Goal: Transaction & Acquisition: Book appointment/travel/reservation

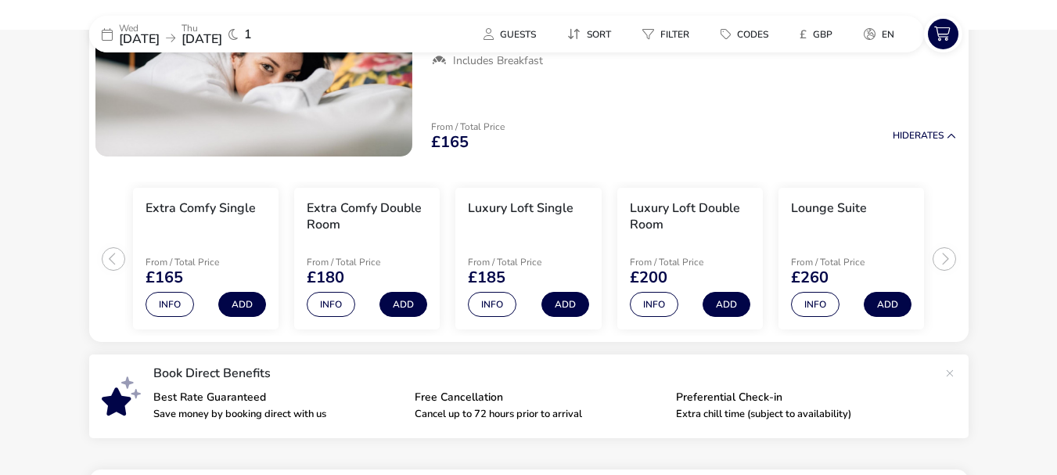
scroll to position [235, 0]
click at [325, 303] on button "Info" at bounding box center [331, 304] width 48 height 25
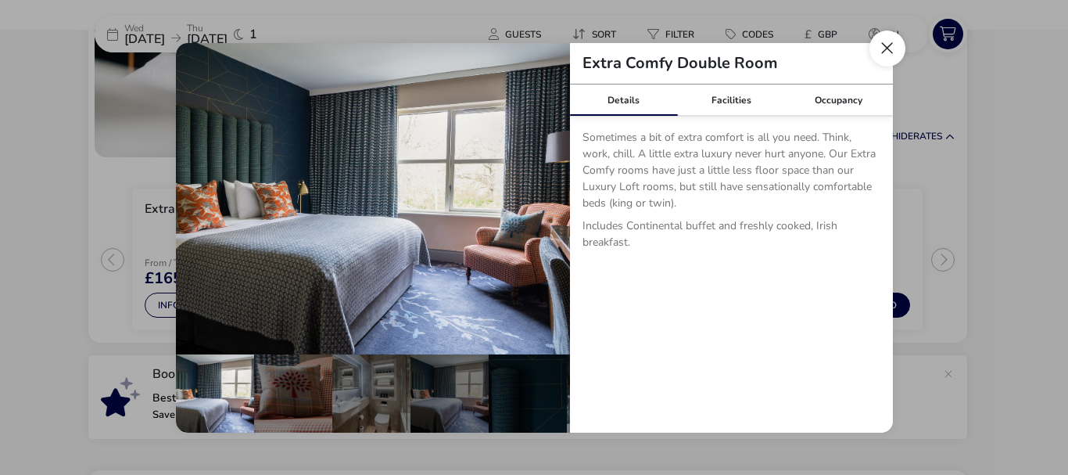
click at [888, 56] on button "Close dialog" at bounding box center [888, 48] width 36 height 36
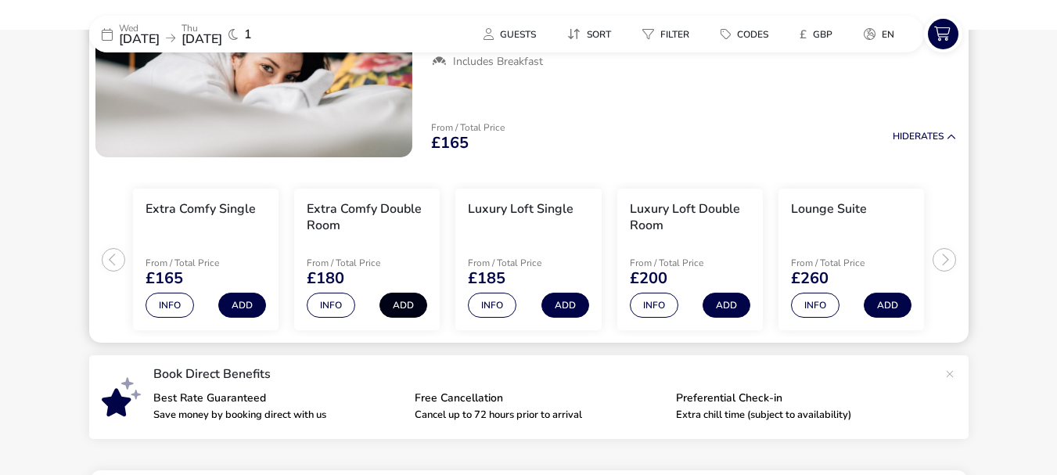
click at [400, 307] on button "Add" at bounding box center [403, 304] width 48 height 25
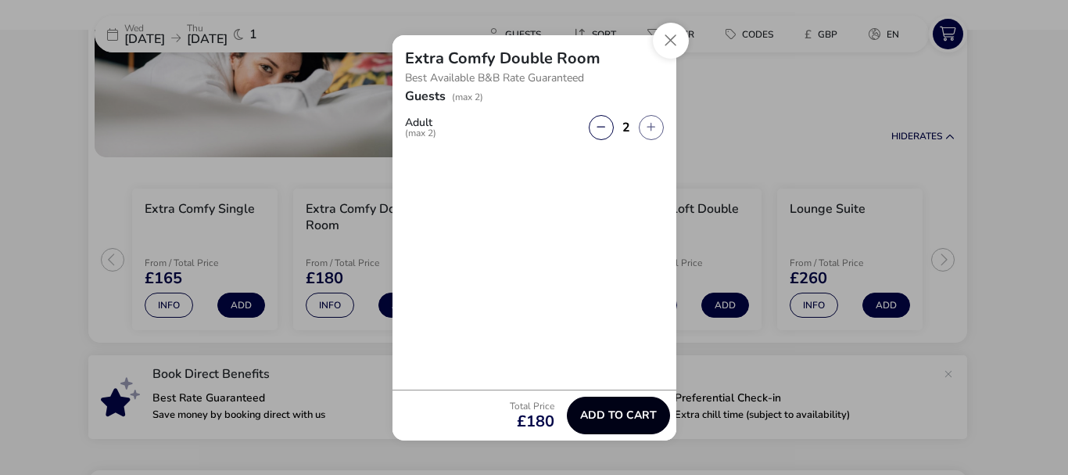
click at [633, 411] on span "Add to cart" at bounding box center [618, 415] width 77 height 12
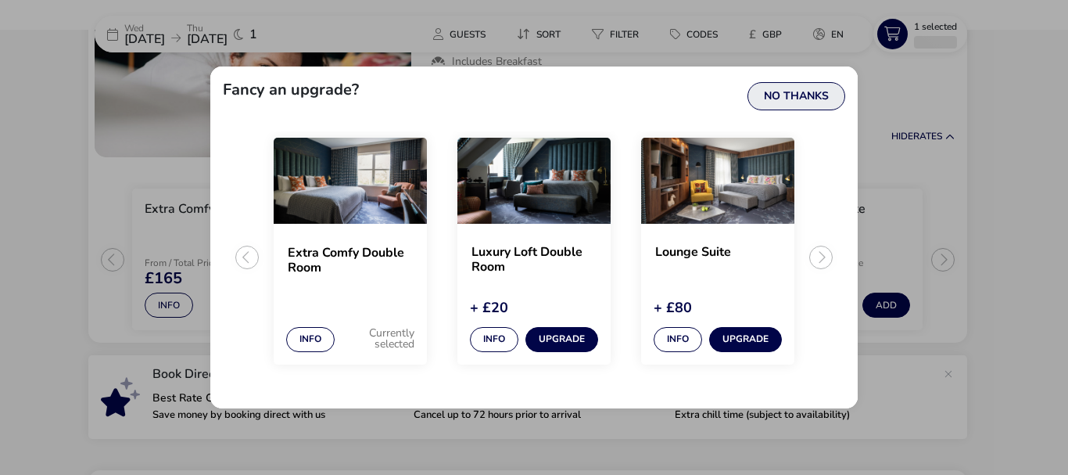
click at [802, 94] on button "No Thanks" at bounding box center [797, 96] width 98 height 28
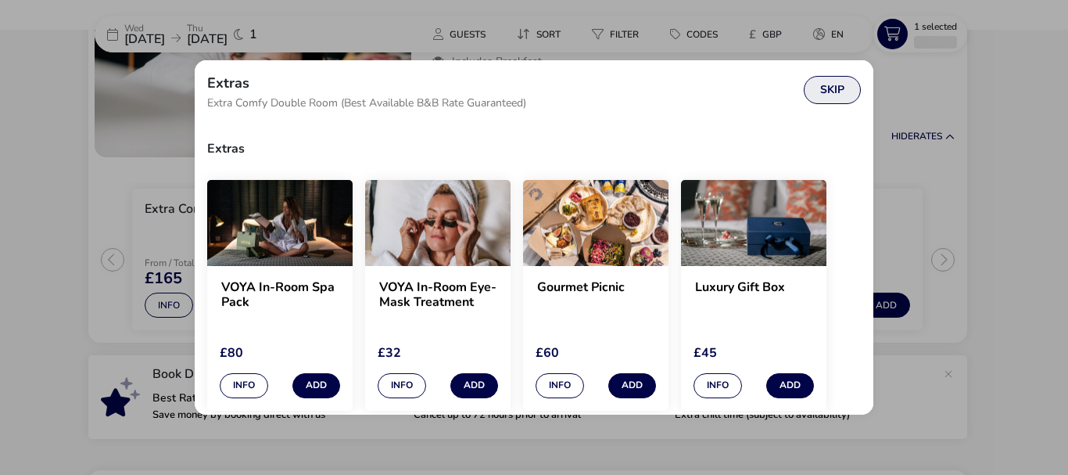
click at [841, 81] on button "Skip" at bounding box center [832, 90] width 57 height 28
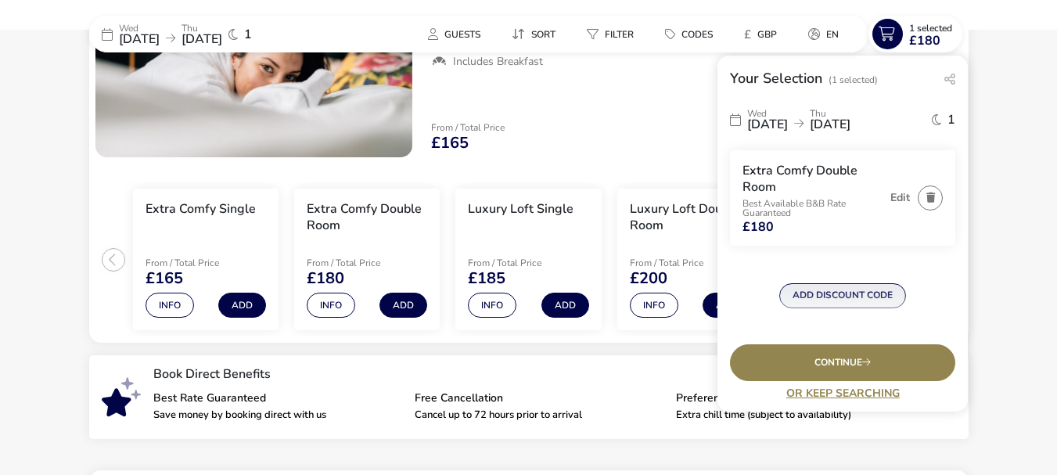
click at [859, 296] on button "ADD DISCOUNT CODE" at bounding box center [842, 295] width 127 height 25
click at [865, 298] on input "Code" at bounding box center [842, 302] width 225 height 38
type input "JOY"
click at [915, 300] on button "Apply" at bounding box center [928, 302] width 48 height 33
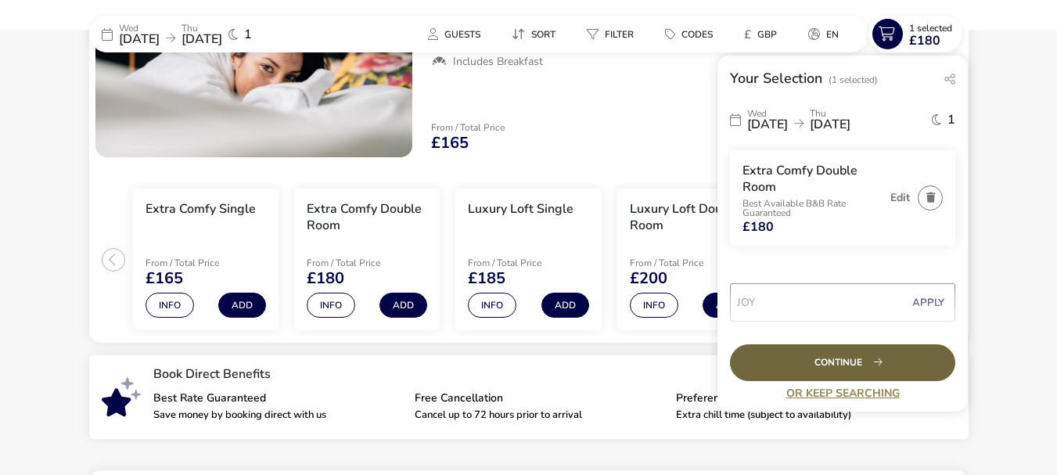
click at [856, 361] on div "Continue" at bounding box center [842, 362] width 225 height 37
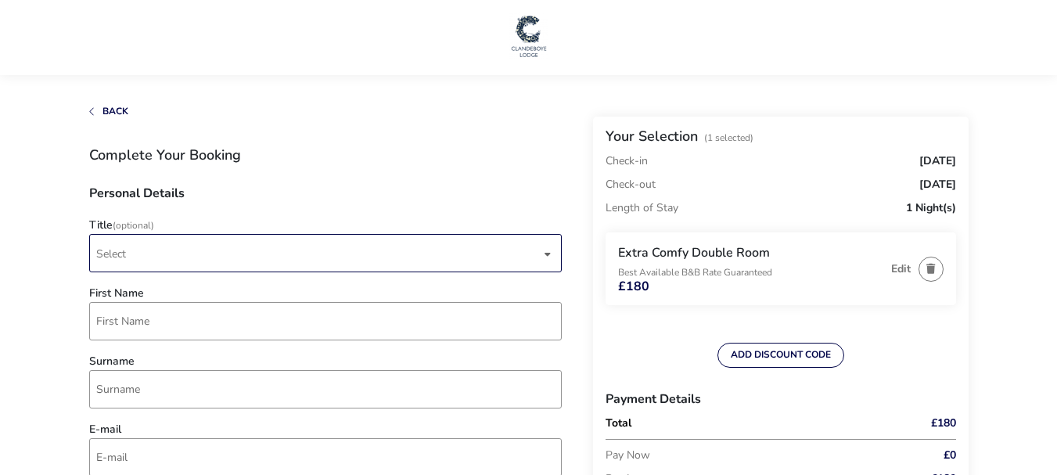
click at [547, 249] on div "dropdown trigger" at bounding box center [548, 254] width 8 height 30
click at [496, 292] on li "Mr" at bounding box center [326, 292] width 472 height 38
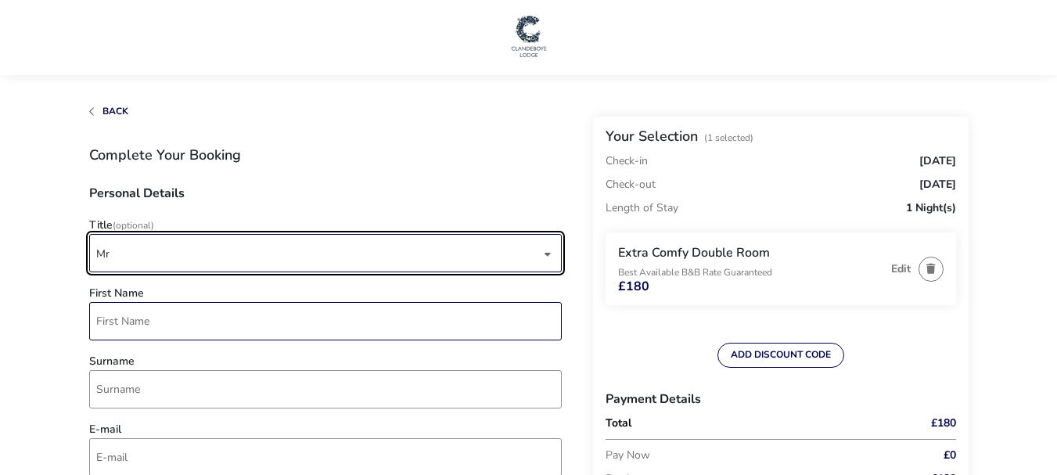
click at [453, 334] on input "First Name" at bounding box center [325, 321] width 472 height 38
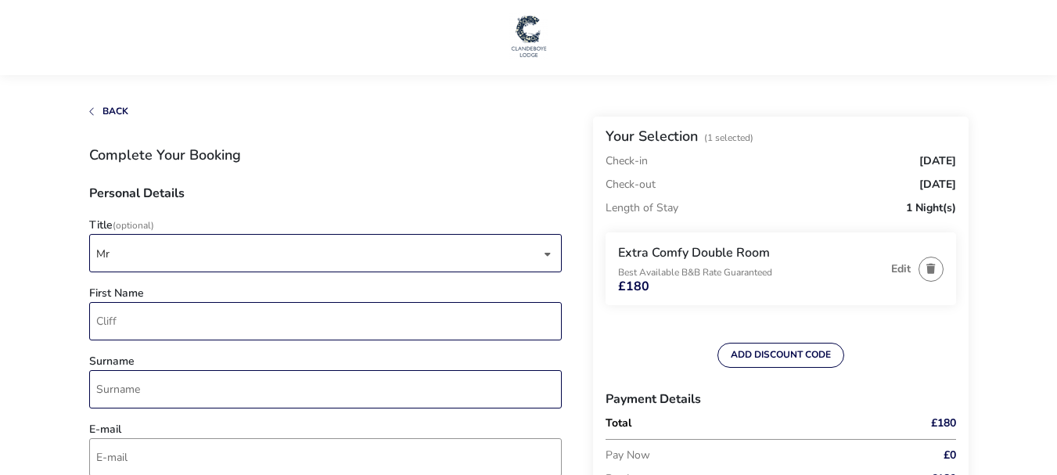
type input "Cliff"
click at [407, 401] on input "Surname" at bounding box center [325, 389] width 472 height 38
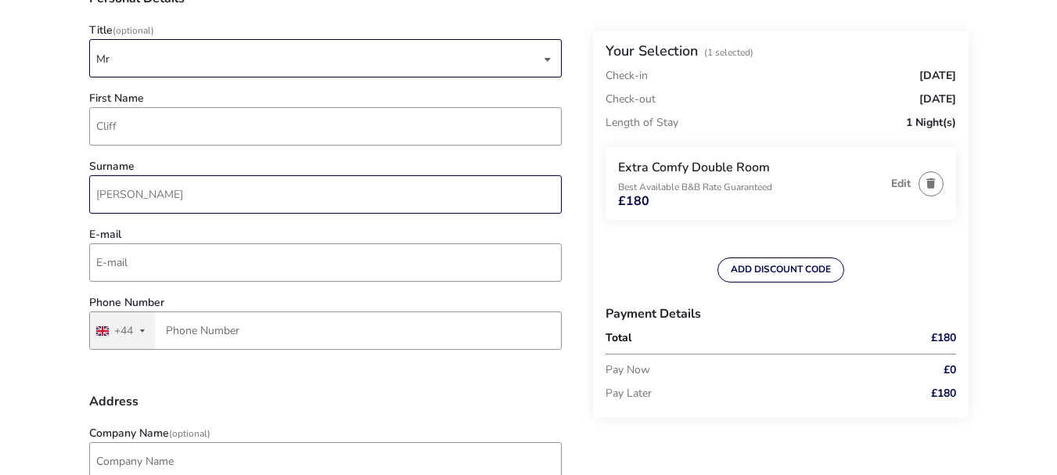
scroll to position [235, 0]
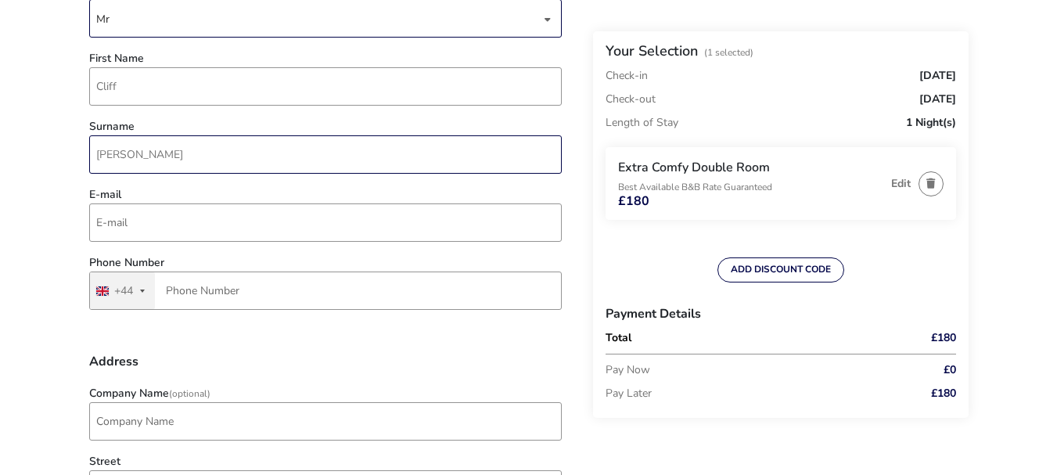
type input "[PERSON_NAME]"
drag, startPoint x: 13, startPoint y: 246, endPoint x: 18, endPoint y: 240, distance: 8.3
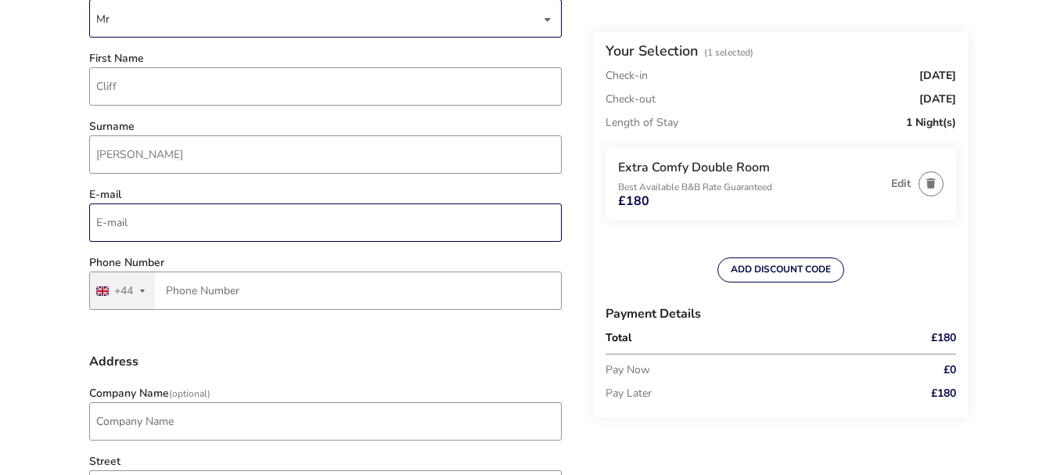
click at [181, 228] on input "E-mail" at bounding box center [325, 222] width 472 height 38
type input "[EMAIL_ADDRESS][DOMAIN_NAME]"
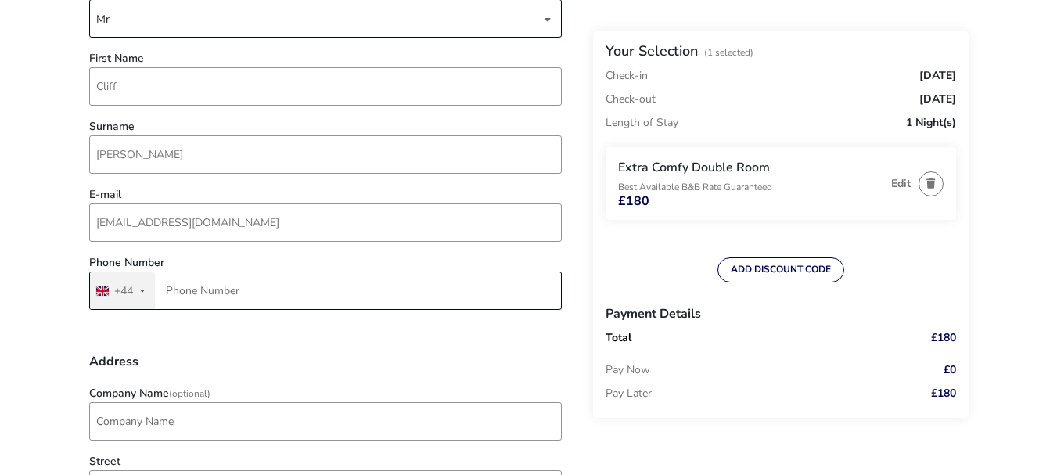
type input "7483 218613"
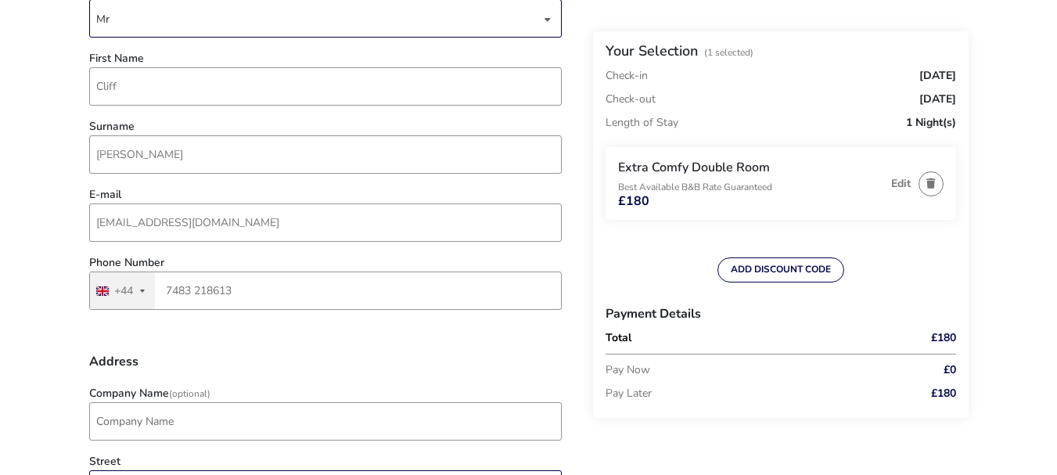
type input "[STREET_ADDRESS]"
type input "Lisburn"
type input "BT28 2XR"
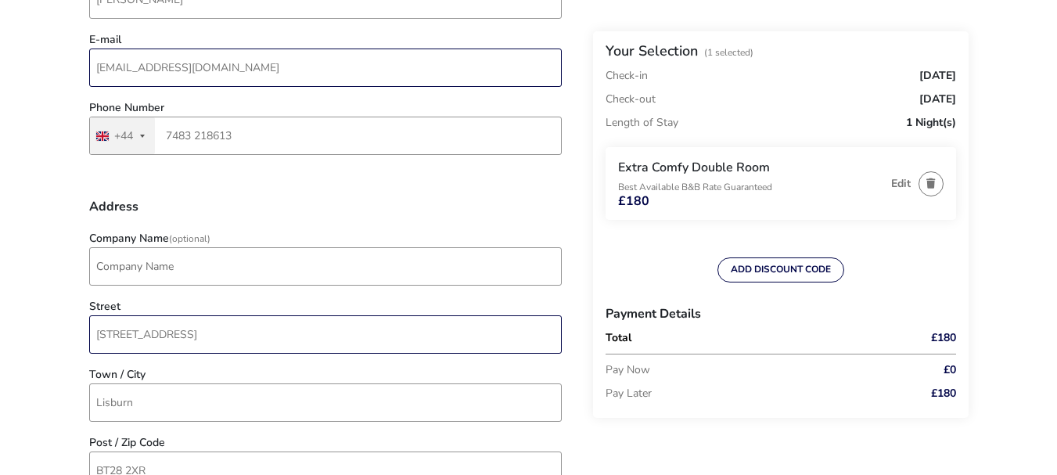
scroll to position [391, 0]
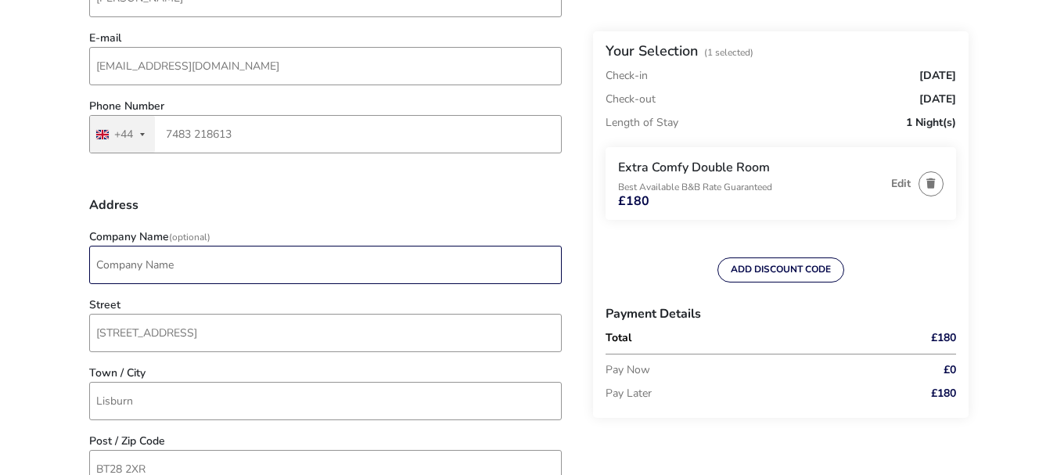
click at [160, 278] on input "Company Name (Optional)" at bounding box center [325, 265] width 472 height 38
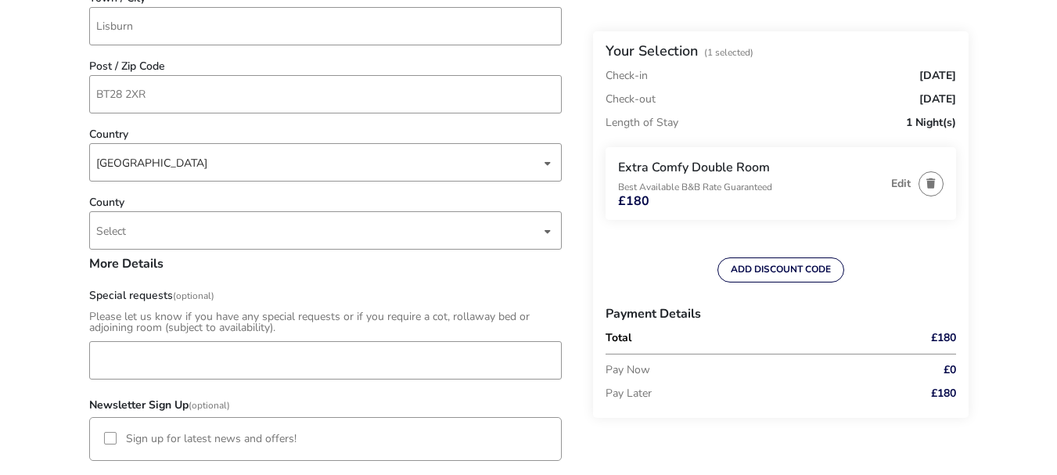
scroll to position [782, 0]
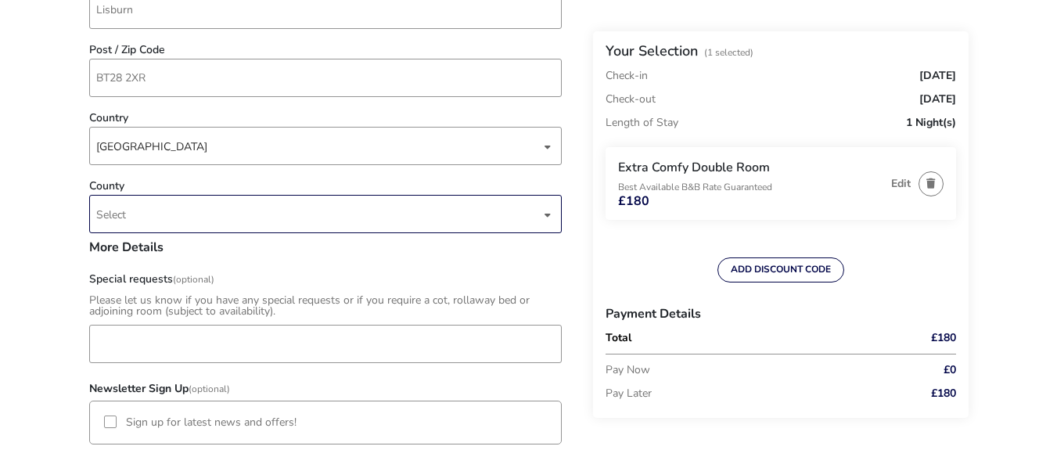
click at [552, 218] on div "Select" at bounding box center [325, 214] width 472 height 38
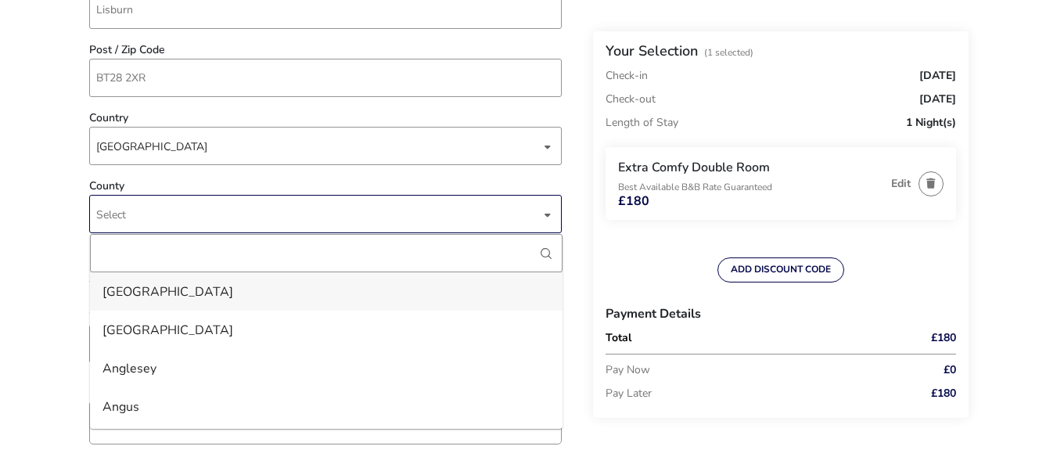
scroll to position [78, 0]
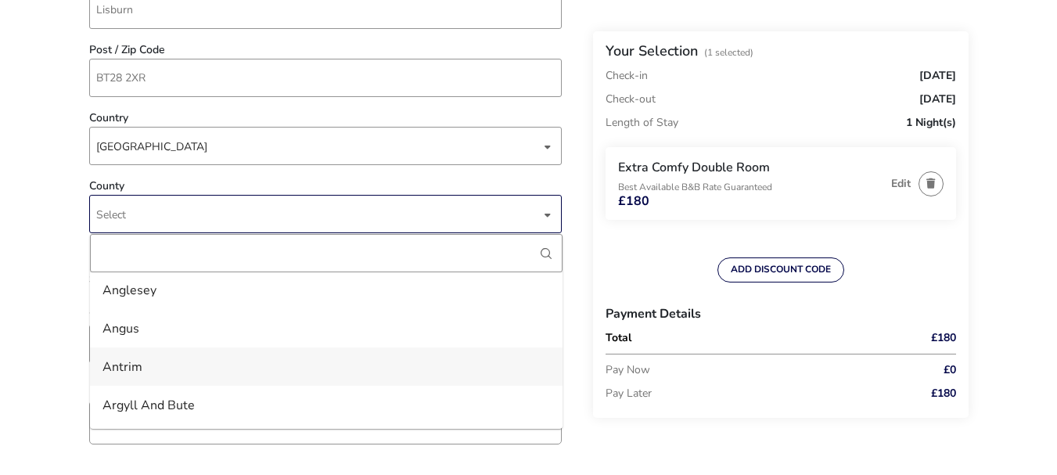
click at [142, 365] on li "Antrim" at bounding box center [326, 366] width 472 height 38
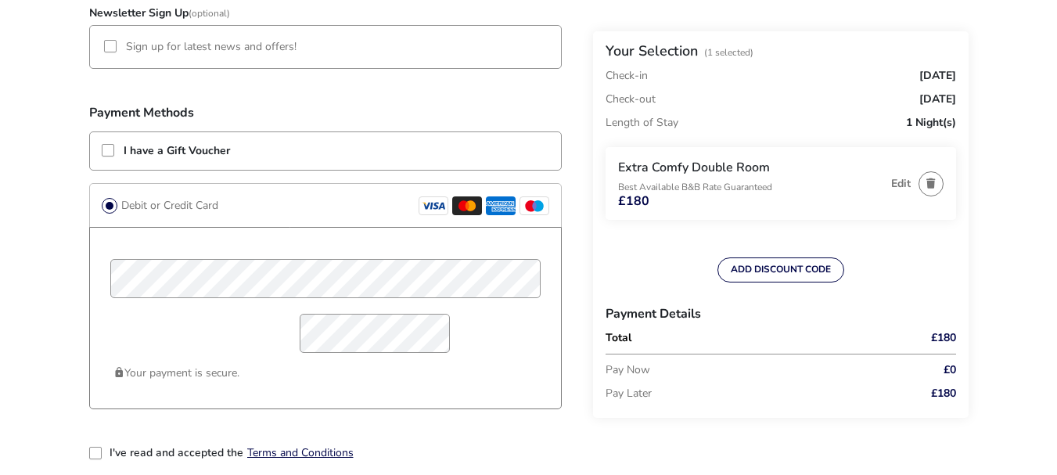
scroll to position [1173, 0]
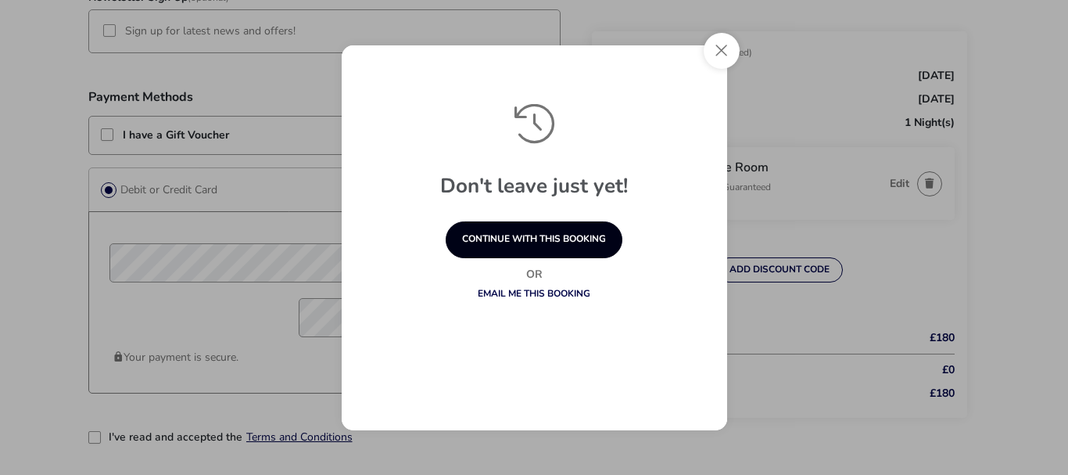
click at [531, 239] on button "continue with this booking" at bounding box center [534, 239] width 177 height 37
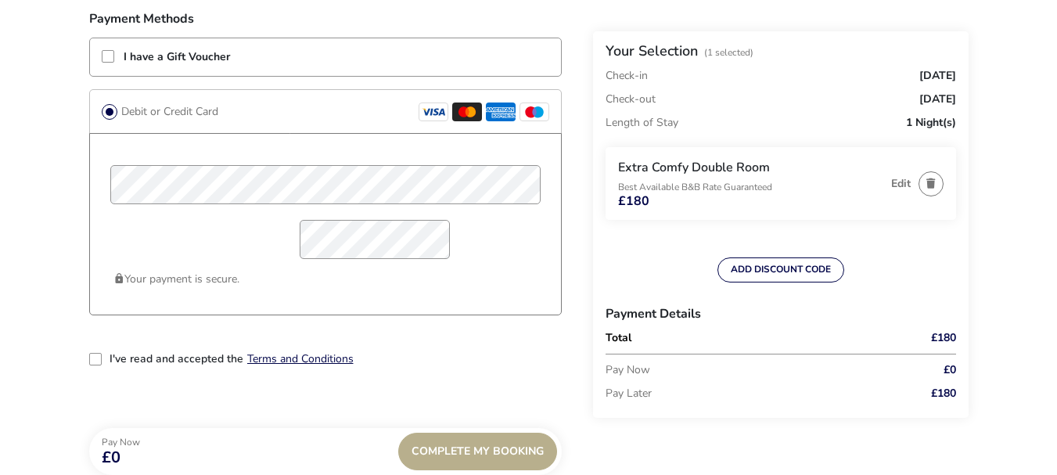
scroll to position [1329, 0]
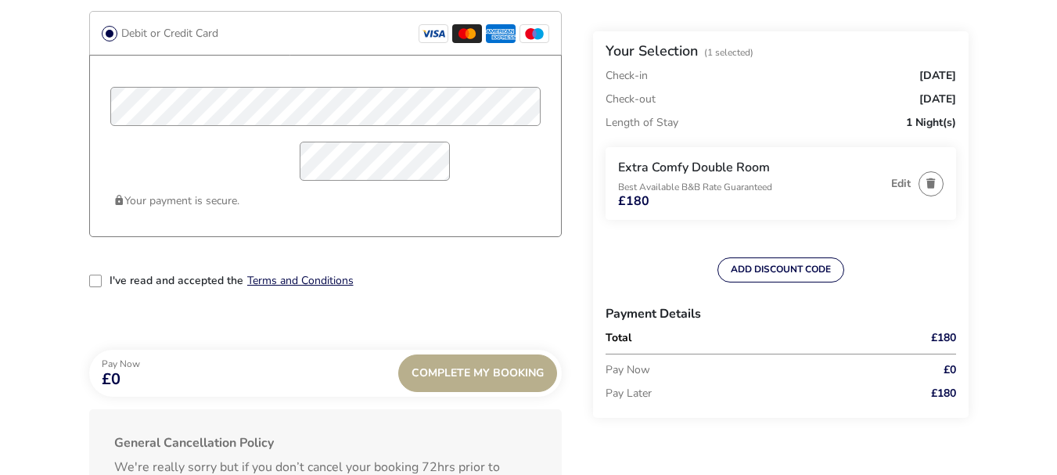
click at [100, 274] on div "2-term_condi" at bounding box center [95, 280] width 13 height 13
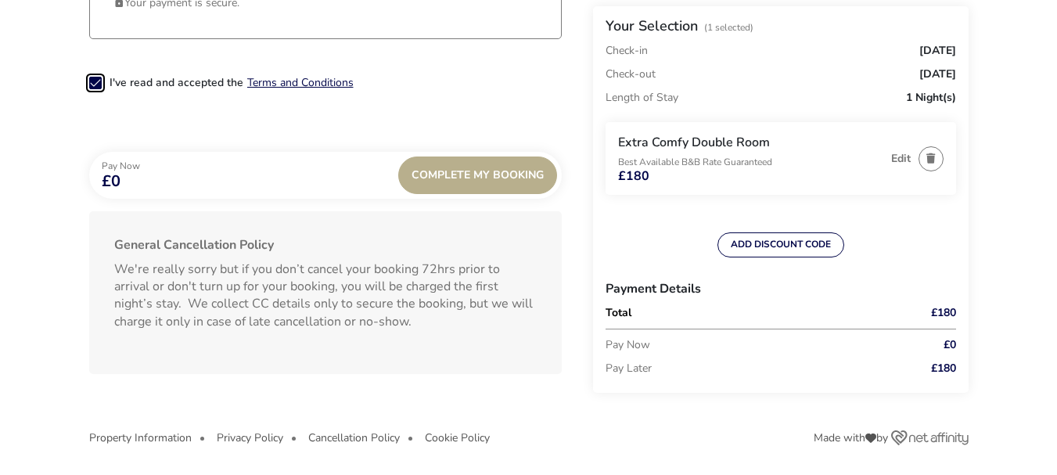
scroll to position [1529, 0]
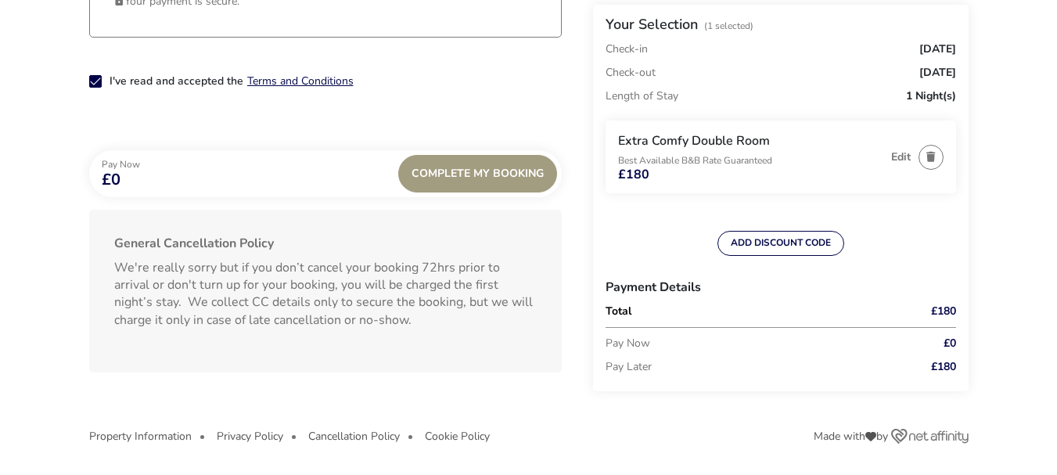
click at [518, 179] on div "Complete My Booking" at bounding box center [477, 174] width 159 height 38
click at [160, 181] on div "Pay Now £0 Complete My Booking" at bounding box center [325, 173] width 472 height 47
click at [166, 182] on div "Pay Now £0 Complete My Booking" at bounding box center [325, 173] width 472 height 47
click at [224, 170] on div "Pay Now £0 Complete My Booking" at bounding box center [325, 173] width 472 height 47
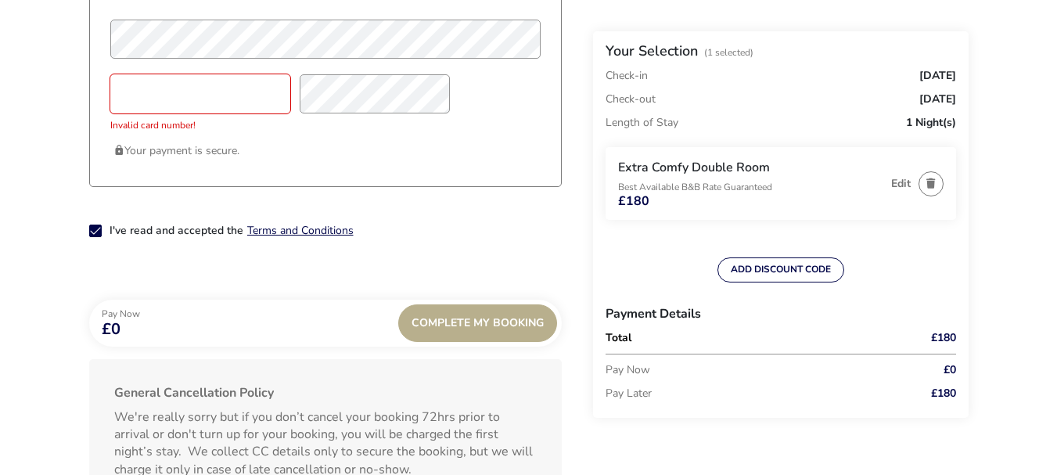
scroll to position [1233, 0]
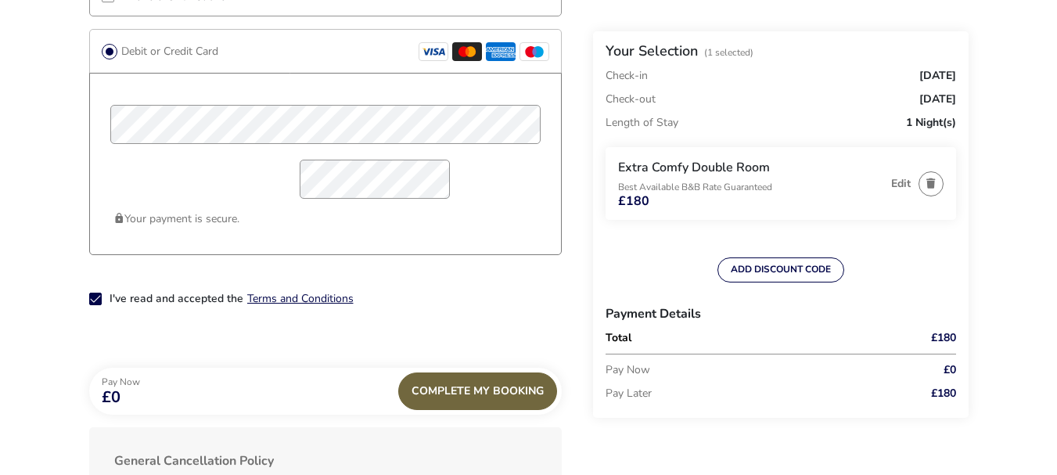
click at [456, 383] on div "Complete My Booking" at bounding box center [477, 391] width 159 height 38
